Goal: Task Accomplishment & Management: Manage account settings

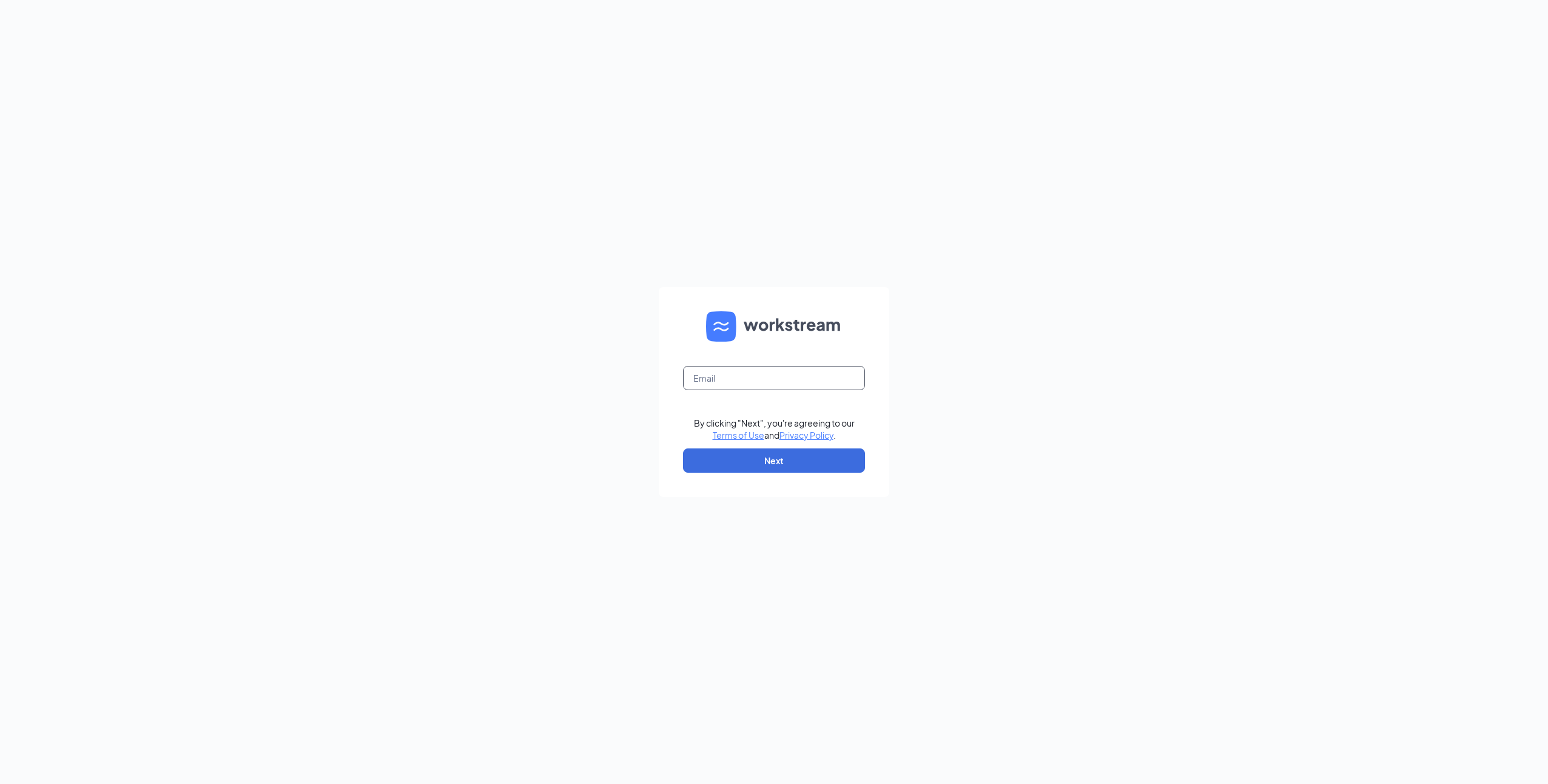
click at [730, 369] on input "text" at bounding box center [774, 378] width 182 height 24
click at [731, 378] on input "text" at bounding box center [774, 378] width 182 height 24
click at [727, 382] on input "text" at bounding box center [774, 378] width 182 height 24
type input "[EMAIL_ADDRESS][DOMAIN_NAME]"
click at [773, 460] on button "Next" at bounding box center [774, 460] width 182 height 24
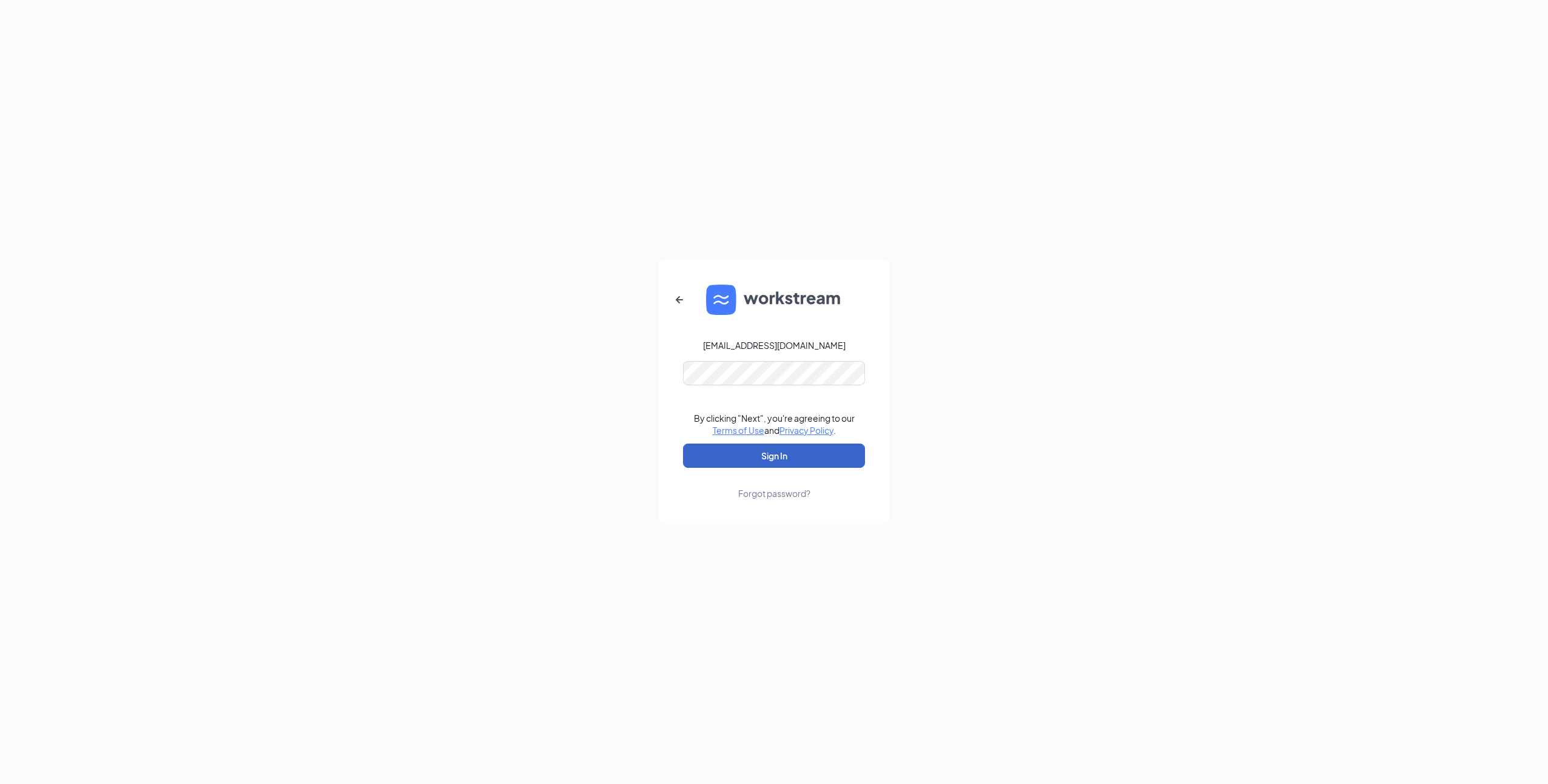
click at [751, 454] on button "Sign In" at bounding box center [774, 455] width 182 height 24
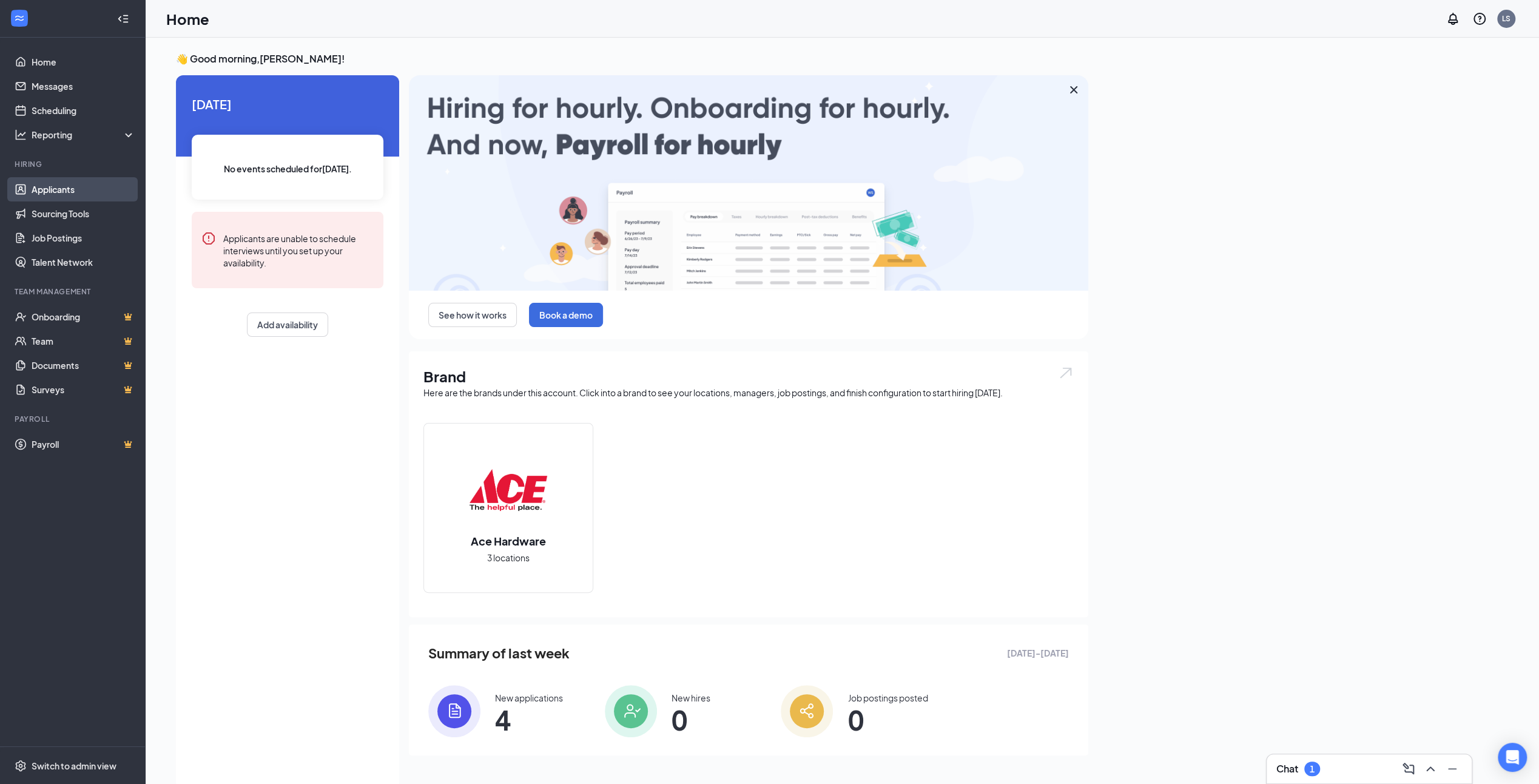
click at [50, 182] on link "Applicants" at bounding box center [83, 189] width 103 height 24
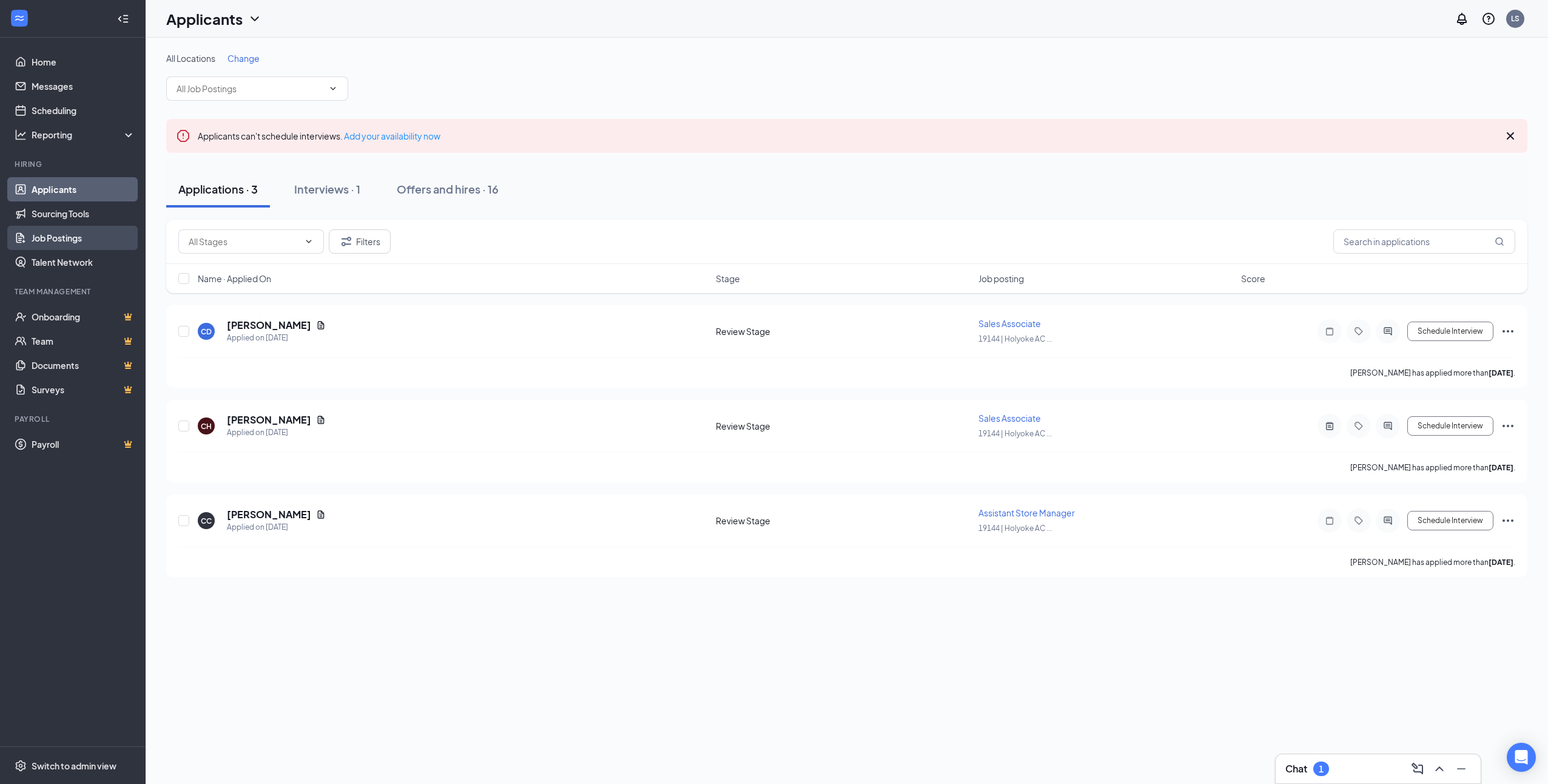
click at [56, 233] on link "Job Postings" at bounding box center [83, 238] width 103 height 24
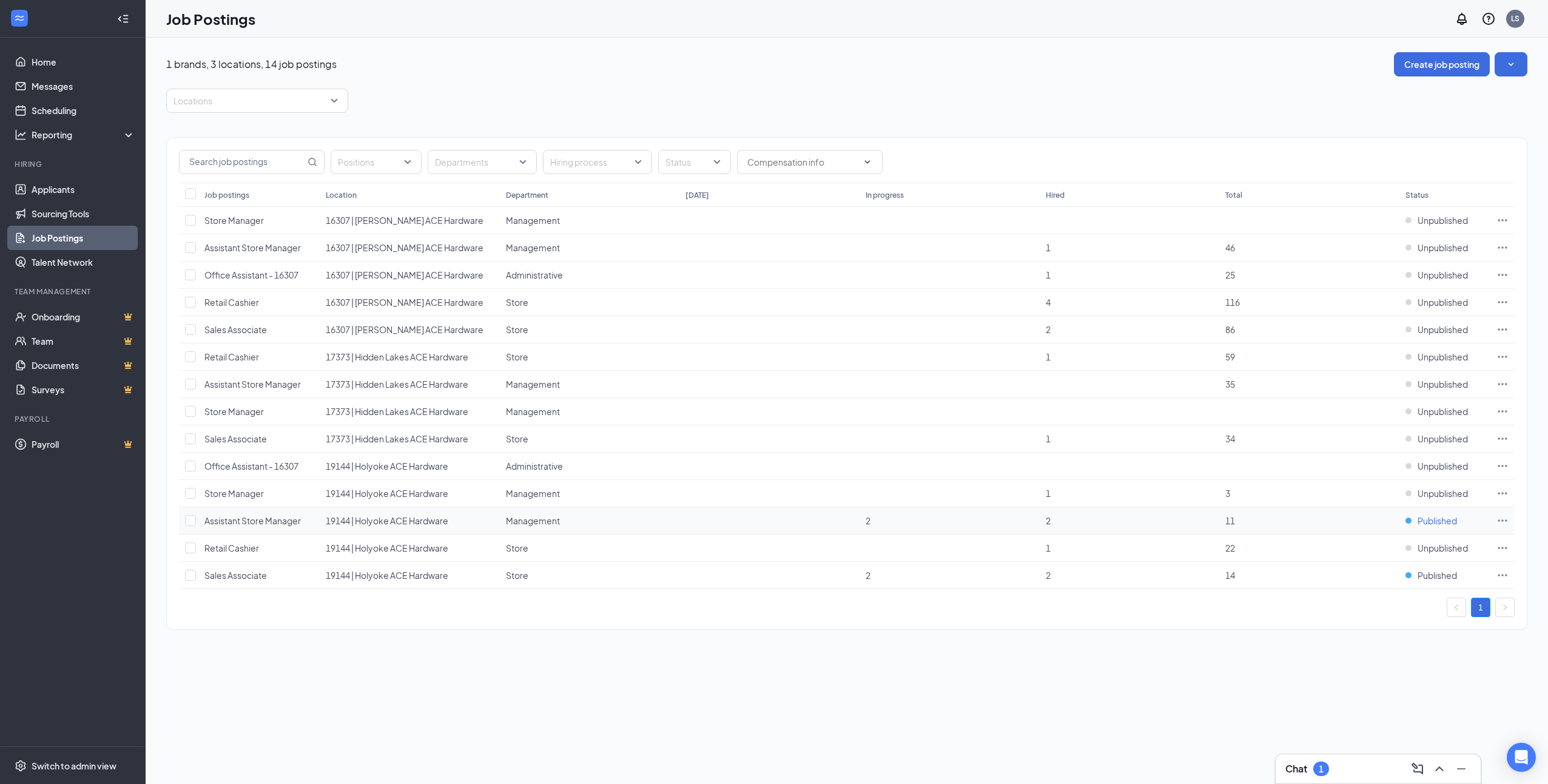
click at [1450, 518] on span "Published" at bounding box center [1438, 520] width 40 height 12
click at [1389, 648] on span "Unpublished" at bounding box center [1393, 643] width 163 height 12
click at [1441, 570] on span "Published" at bounding box center [1438, 575] width 40 height 12
click at [1407, 700] on span "Unpublished" at bounding box center [1393, 696] width 163 height 12
click at [59, 188] on link "Applicants" at bounding box center [83, 189] width 103 height 24
